Goal: Task Accomplishment & Management: Complete application form

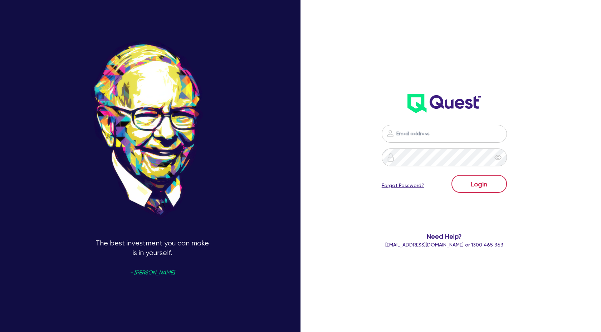
scroll to position [643, 0]
type input "claire@theglobalbeautygroup.com"
click at [489, 184] on button "Login" at bounding box center [478, 184] width 55 height 18
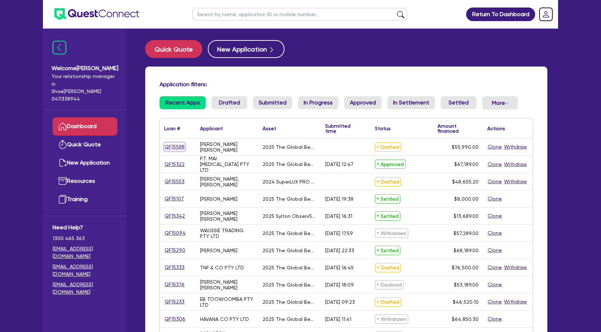
click at [174, 149] on link "QF15588" at bounding box center [174, 147] width 21 height 8
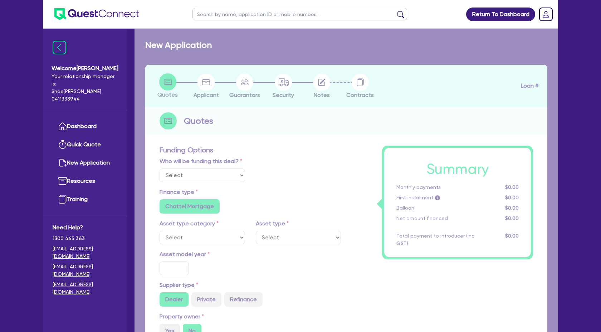
select select "Quest Finance - Own Book"
select select "TERTIARY_ASSETS"
type input "2025"
radio input "true"
type input "56,990"
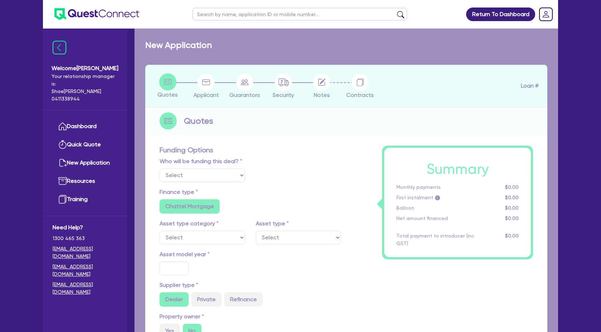
type input "1,000"
type input "4"
type input "2,239.6"
type input "17.95"
select select "BEAUTY_EQUIPMENT"
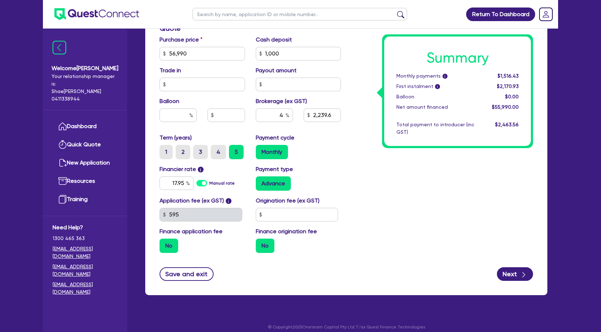
scroll to position [354, 0]
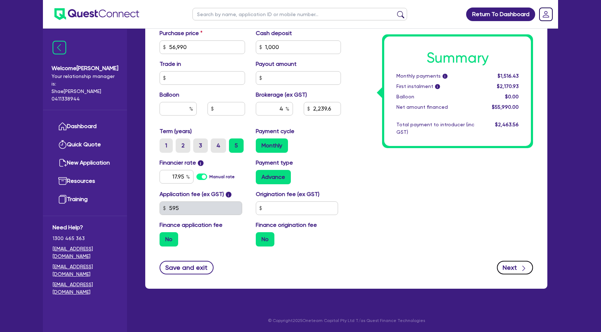
click at [510, 272] on button "Next" at bounding box center [515, 268] width 36 height 14
type input "56,990"
type input "1,000"
type input "2,239.6"
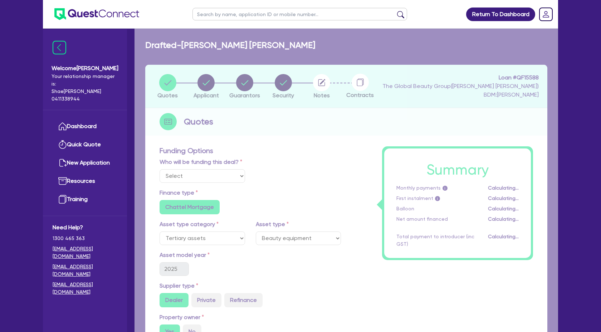
select select "SOLE_TRADER"
select select "HEALTH_BEAUTY"
select select "OTHER_HEALTH_BEAUTY"
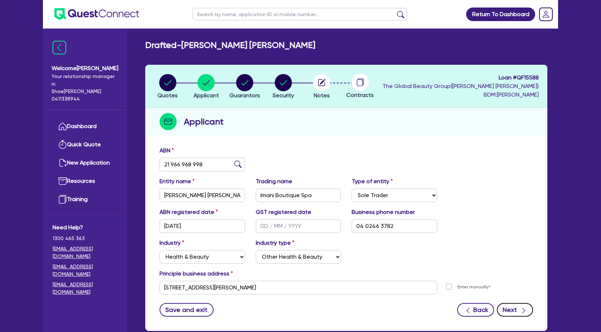
click at [520, 314] on button "Next" at bounding box center [515, 310] width 36 height 14
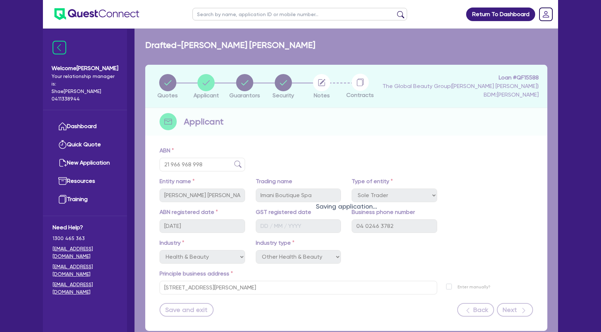
select select "MRS"
select select "WA"
select select "MARRIED"
select select "CASH"
select select "PROPERTY"
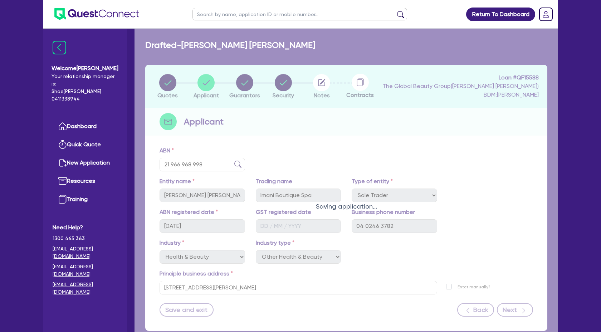
select select "HOUSEHOLD_PERSONAL"
select select "VEHICLE"
select select "MORTGAGE"
select select "VEHICLE_LOAN"
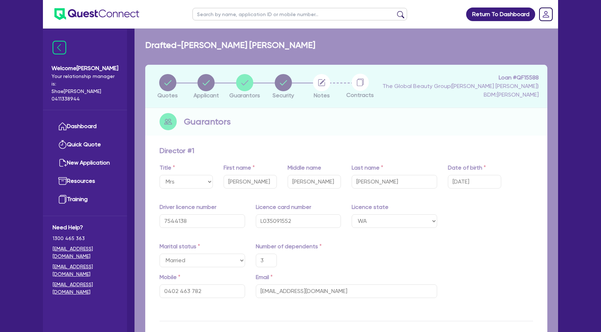
type input "3"
type input "0402 463 782"
type input "3,200"
type input "900,000"
type input "90,000"
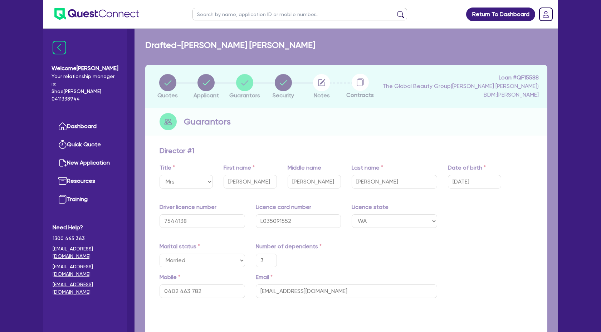
type input "65,000"
type input "430,000"
type input "2,400"
type input "50,000"
type input "1,416"
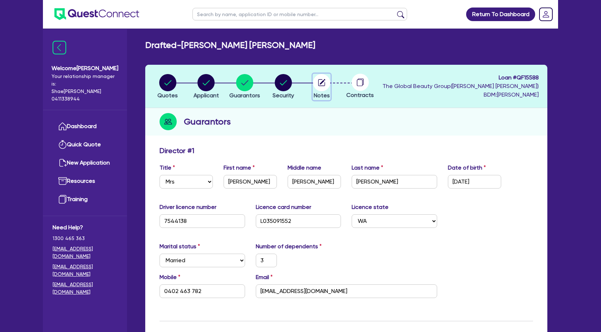
click at [325, 80] on circle "button" at bounding box center [321, 82] width 17 height 17
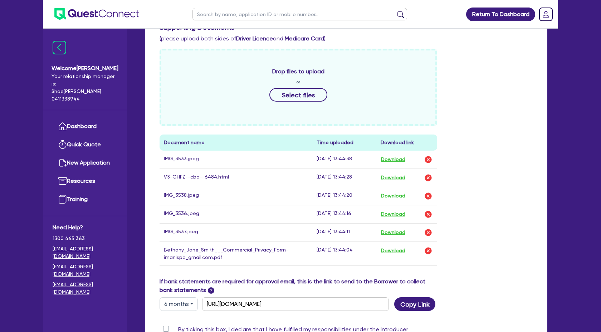
scroll to position [255, 0]
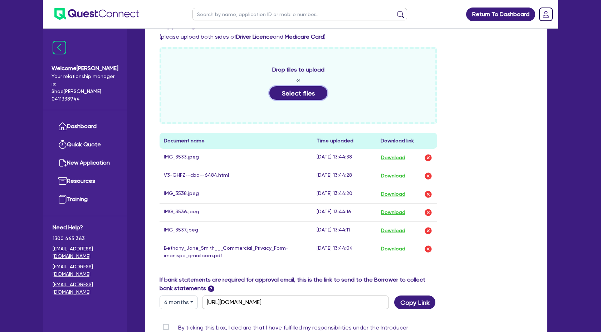
click at [295, 90] on button "Select files" at bounding box center [298, 93] width 58 height 14
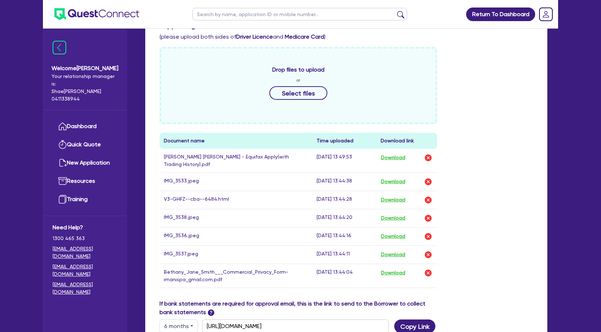
scroll to position [391, 0]
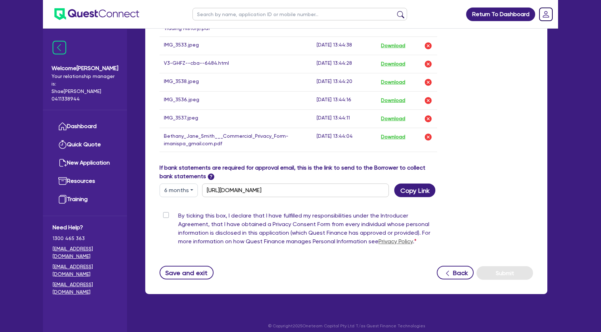
click at [178, 212] on label "By ticking this box, I declare that I have fulfilled my responsibilities under …" at bounding box center [307, 229] width 259 height 37
click at [164, 212] on input "By ticking this box, I declare that I have fulfilled my responsibilities under …" at bounding box center [162, 214] width 6 height 7
checkbox input "true"
click at [493, 253] on div "Supporting Notes Include the brief history on applicant/s and purpose of loan: …" at bounding box center [345, 17] width 373 height 524
click at [497, 258] on div "Supporting Notes Include the brief history on applicant/s and purpose of loan: …" at bounding box center [345, 17] width 373 height 524
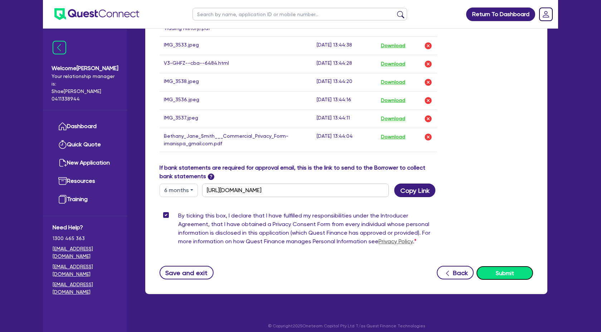
click at [498, 266] on button "Submit" at bounding box center [504, 273] width 56 height 14
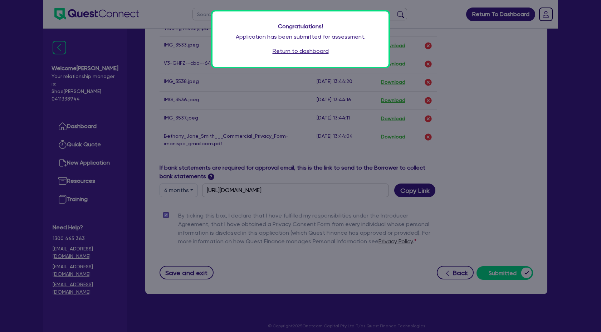
click at [318, 54] on link "Return to dashboard" at bounding box center [300, 51] width 56 height 9
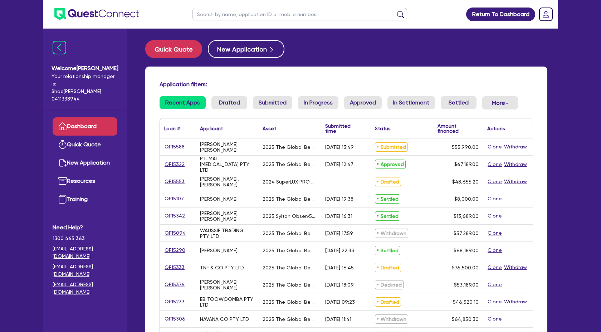
scroll to position [643, 0]
